Goal: Information Seeking & Learning: Learn about a topic

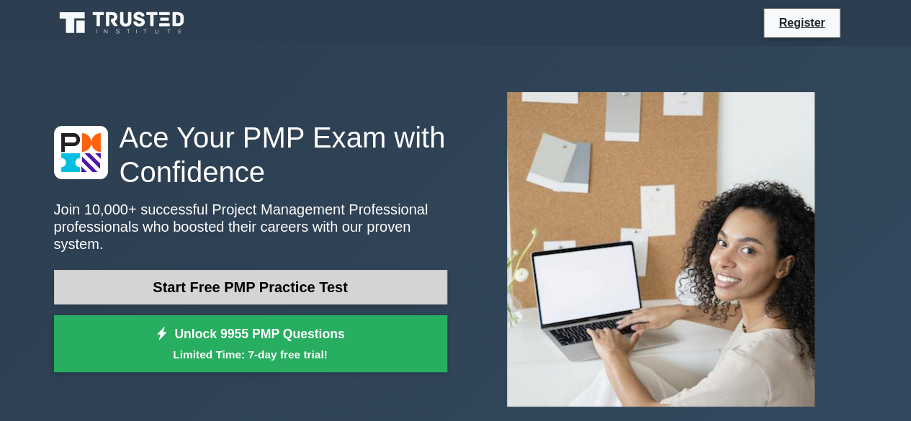
click at [214, 285] on link "Start Free PMP Practice Test" at bounding box center [250, 287] width 393 height 35
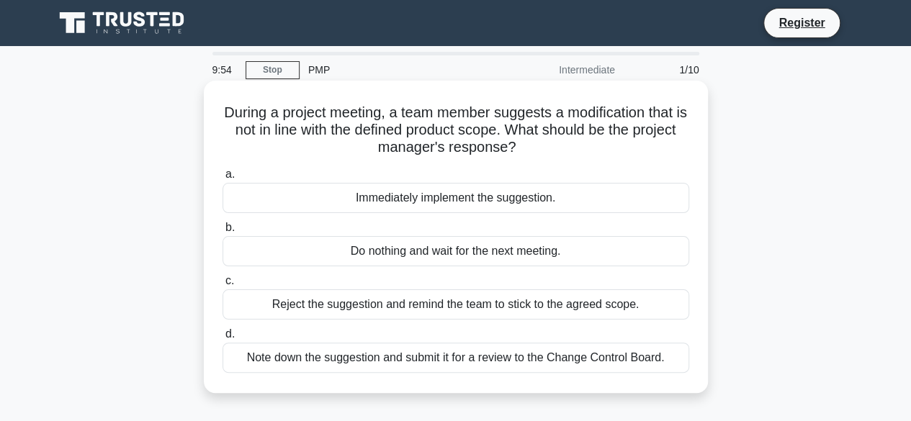
click at [474, 206] on div "Immediately implement the suggestion." at bounding box center [456, 198] width 467 height 30
click at [223, 179] on input "a. Immediately implement the suggestion." at bounding box center [223, 174] width 0 height 9
